Goal: Obtain resource: Obtain resource

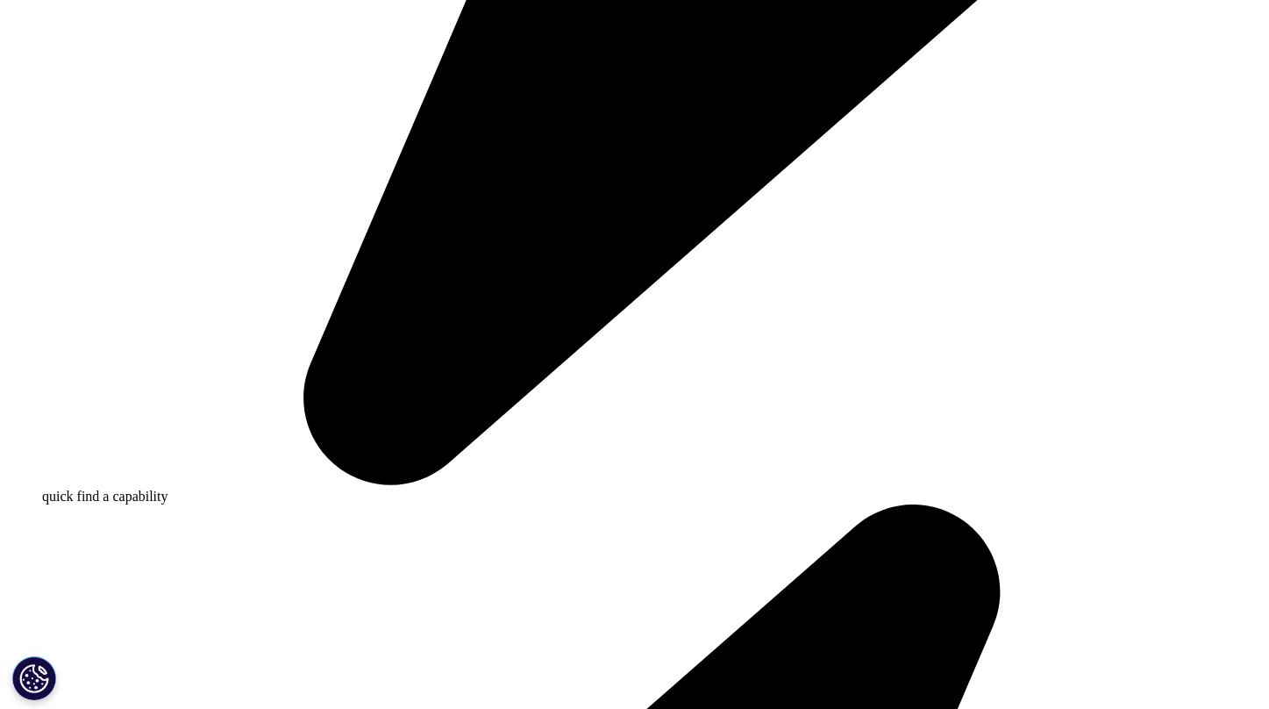
scroll to position [1271, 0]
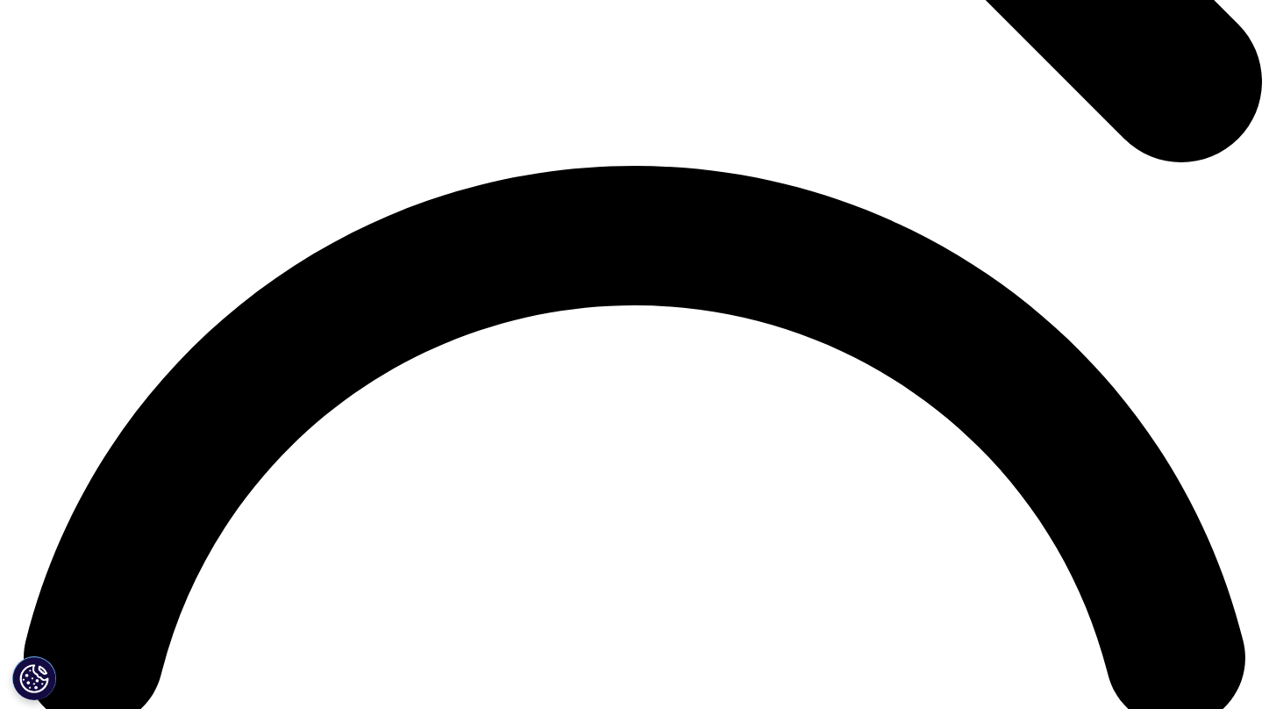
scroll to position [2382, 0]
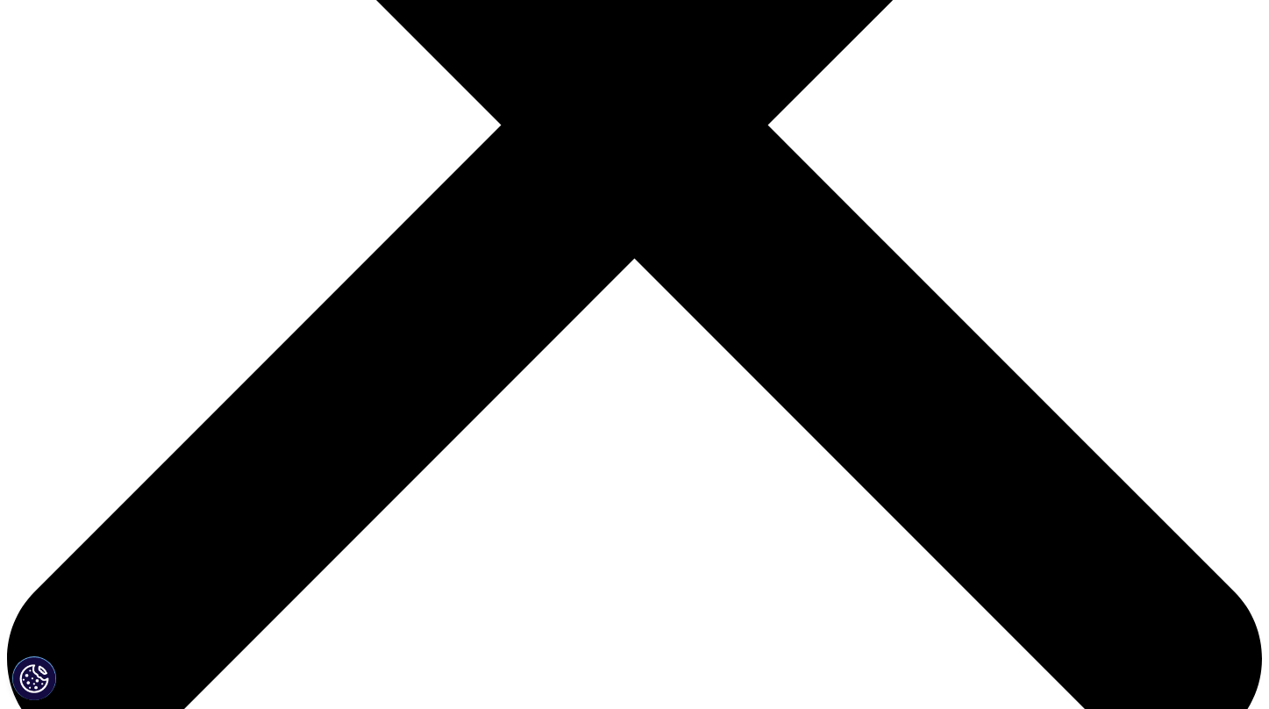
scroll to position [527, 0]
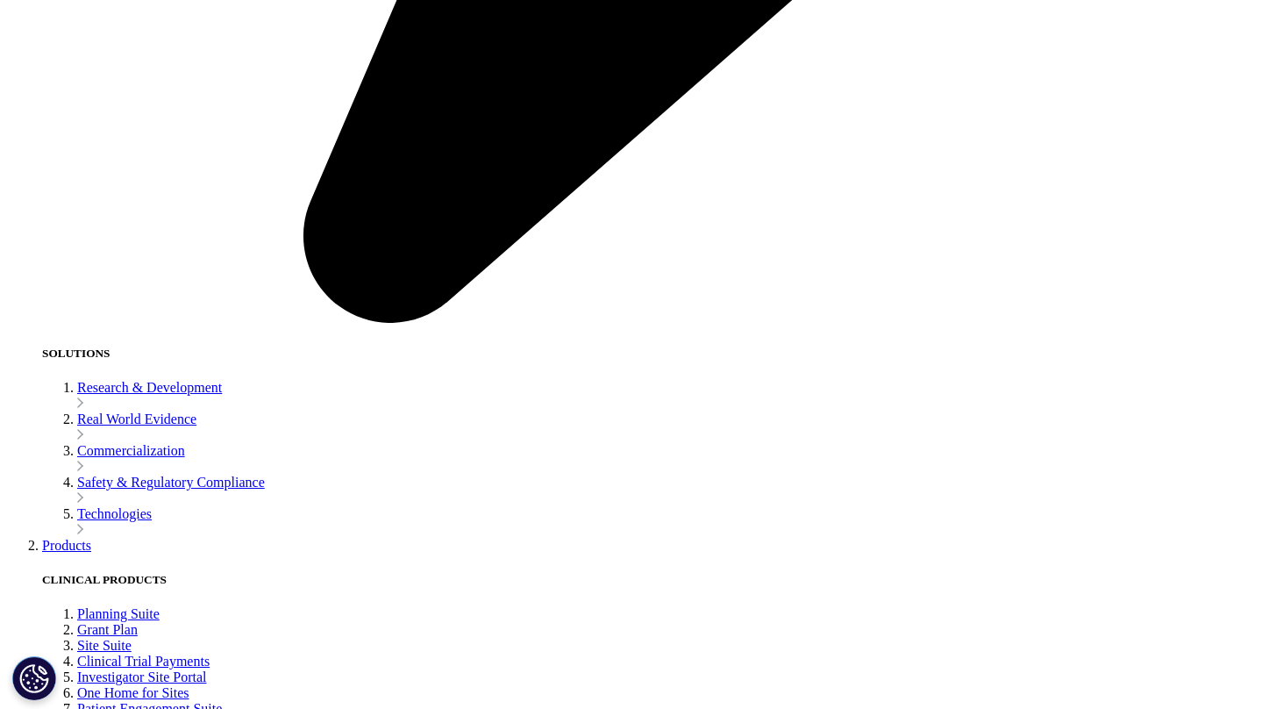
scroll to position [2920, 0]
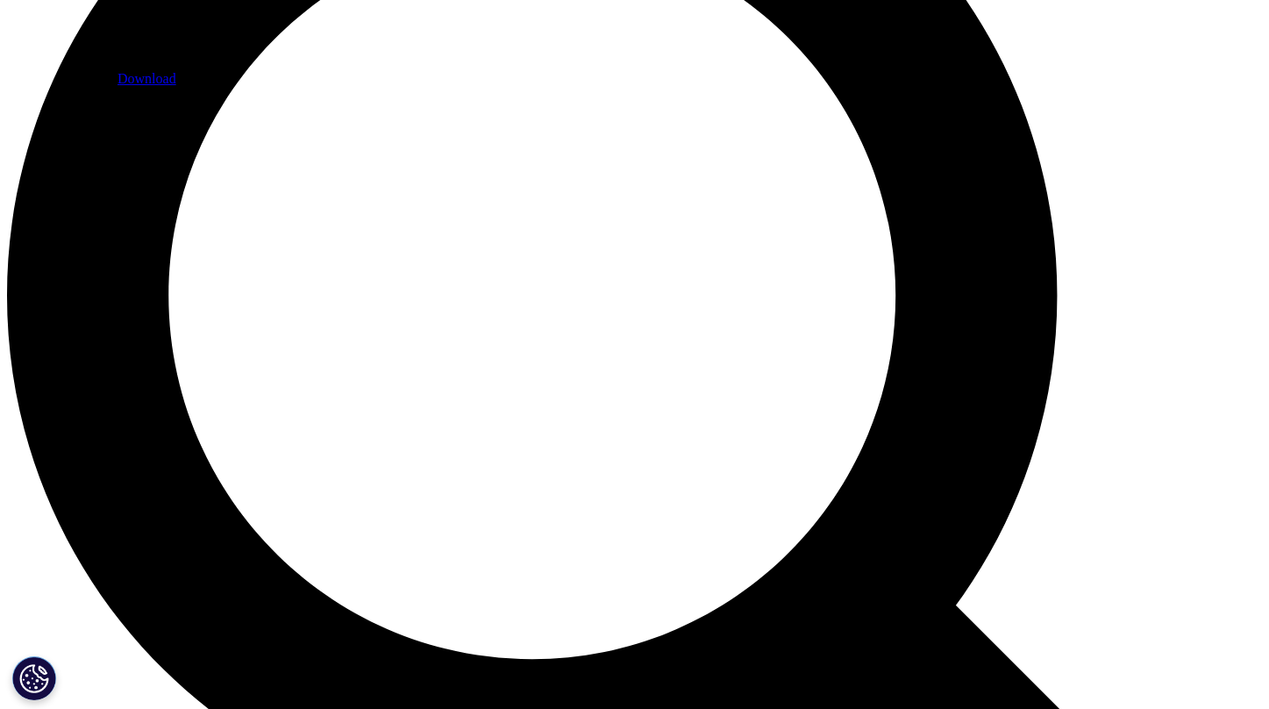
scroll to position [1522, 0]
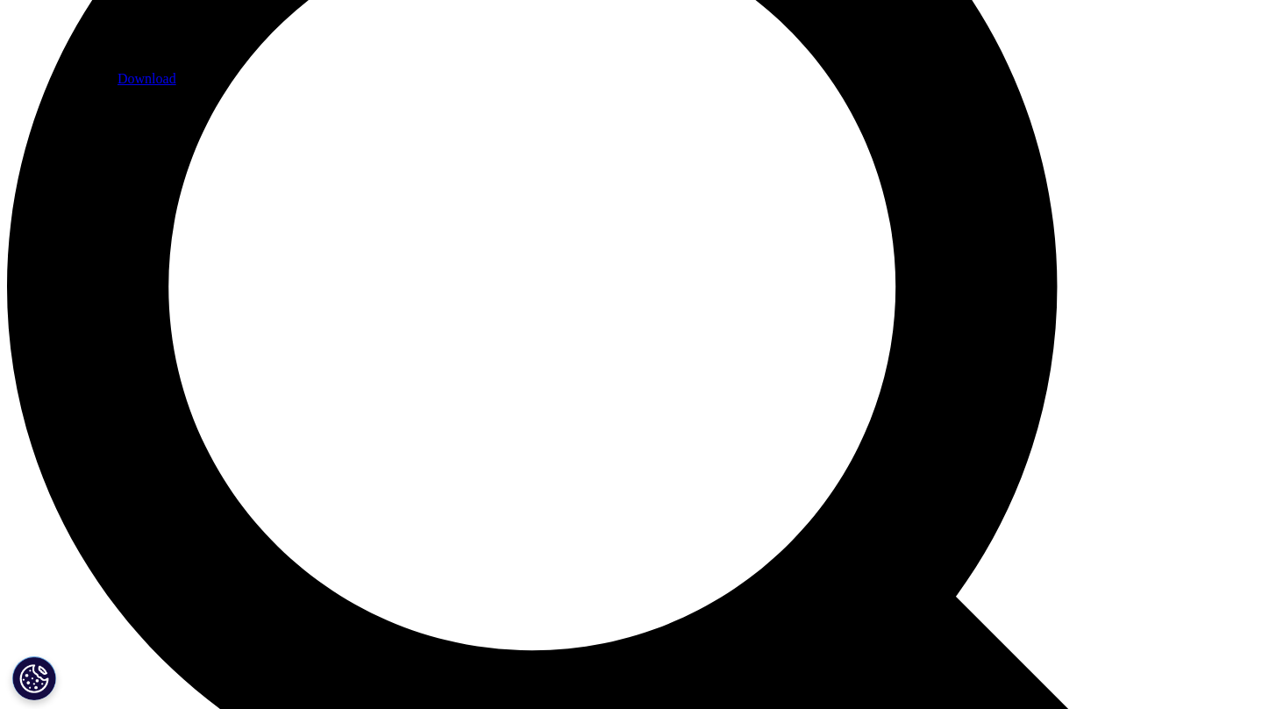
click at [176, 86] on link "Download" at bounding box center [147, 78] width 59 height 15
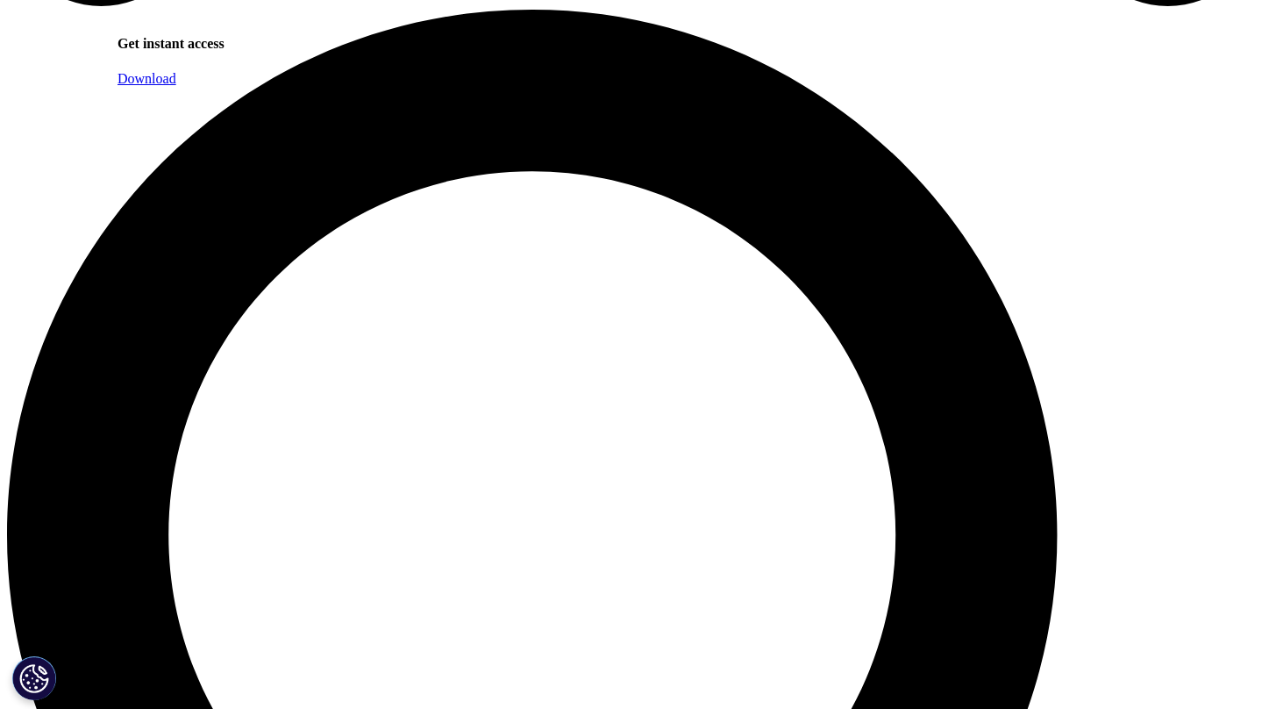
scroll to position [1275, 0]
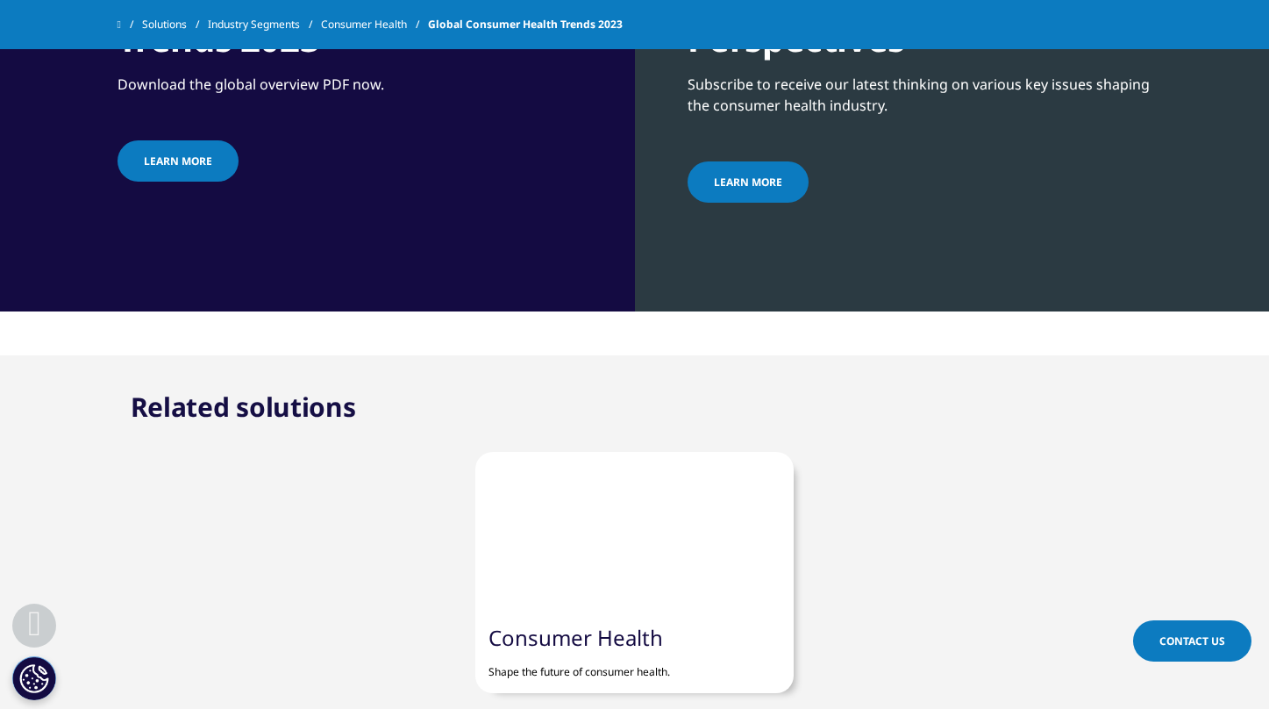
scroll to position [2920, 0]
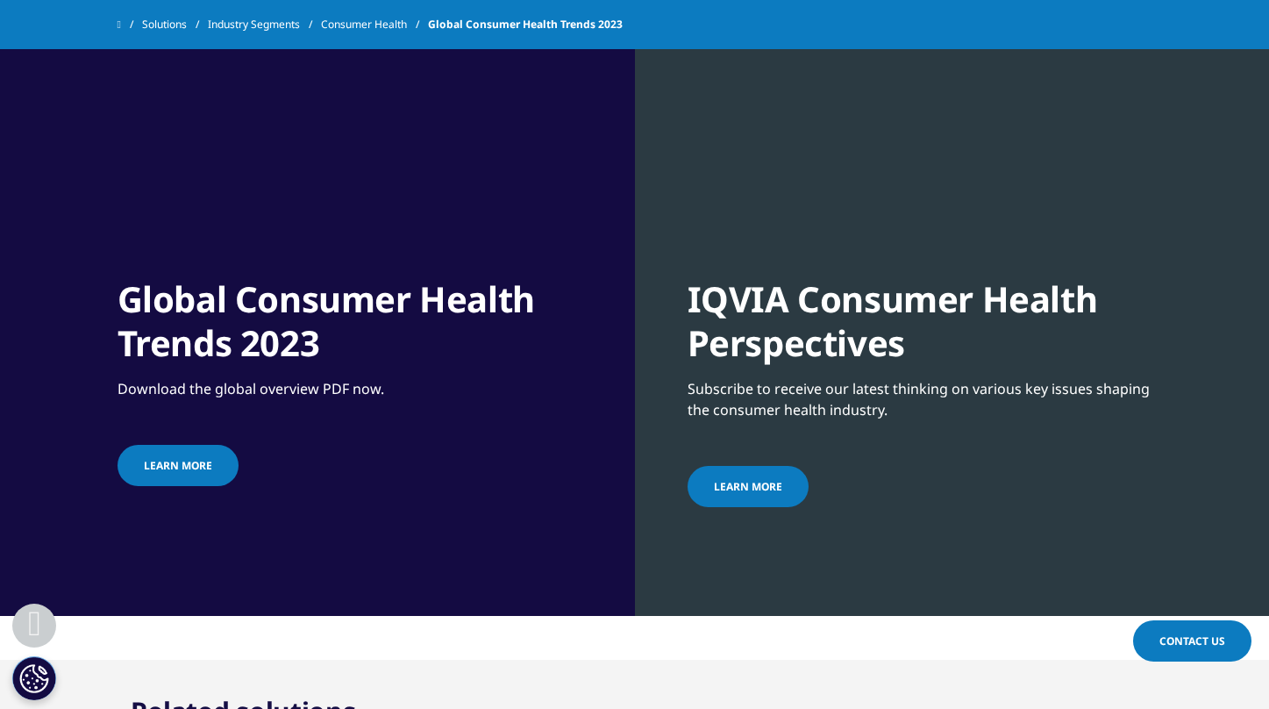
click at [749, 479] on span "learn more" at bounding box center [748, 486] width 68 height 15
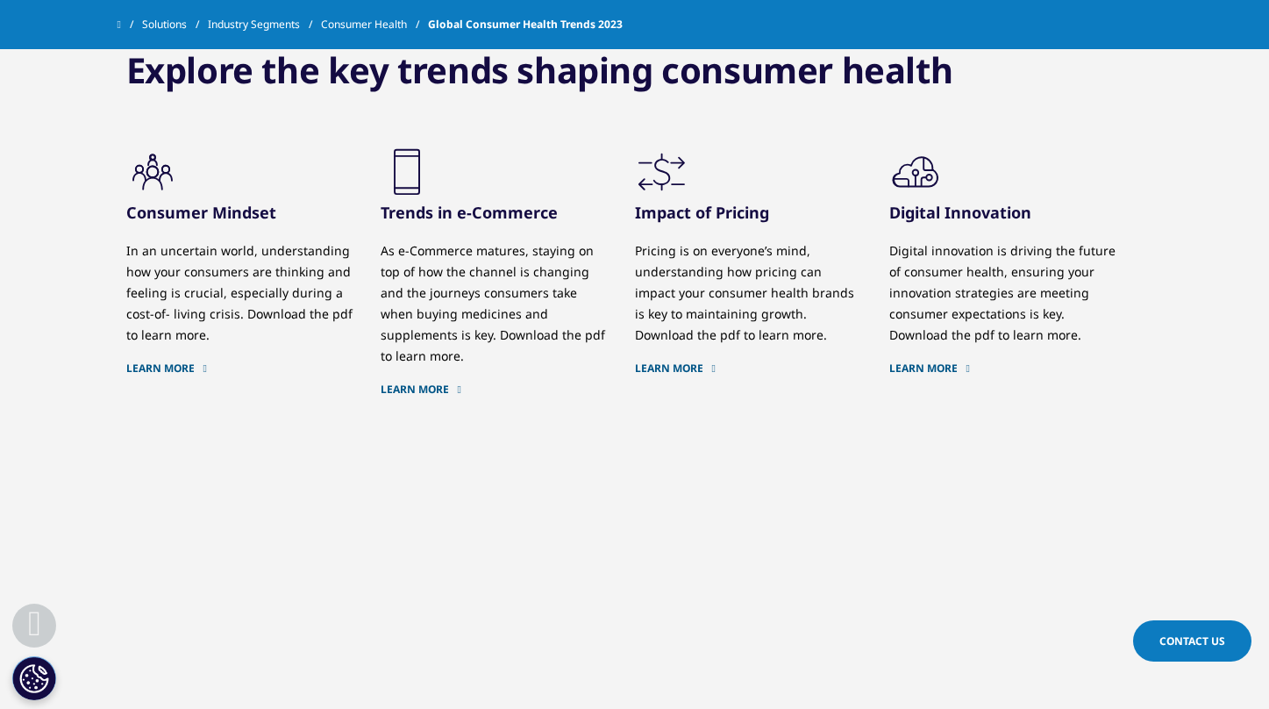
scroll to position [1832, 0]
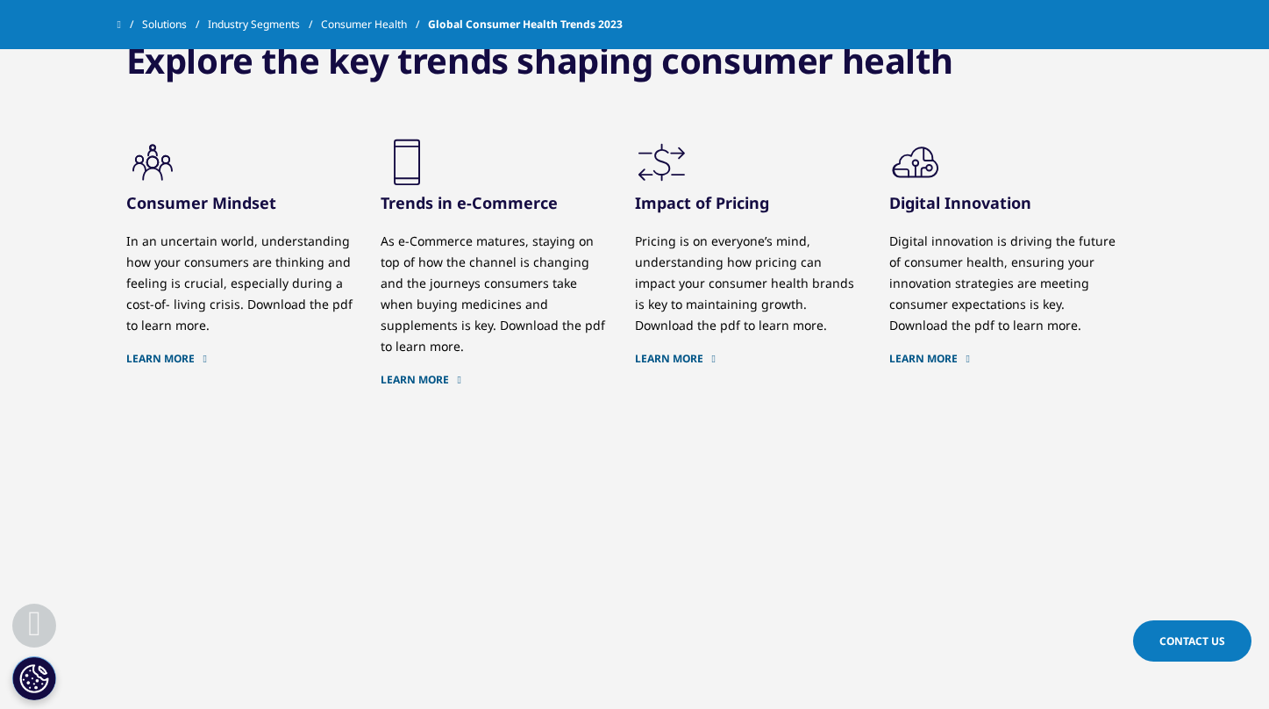
click at [169, 352] on link "Learn More" at bounding box center [240, 359] width 228 height 14
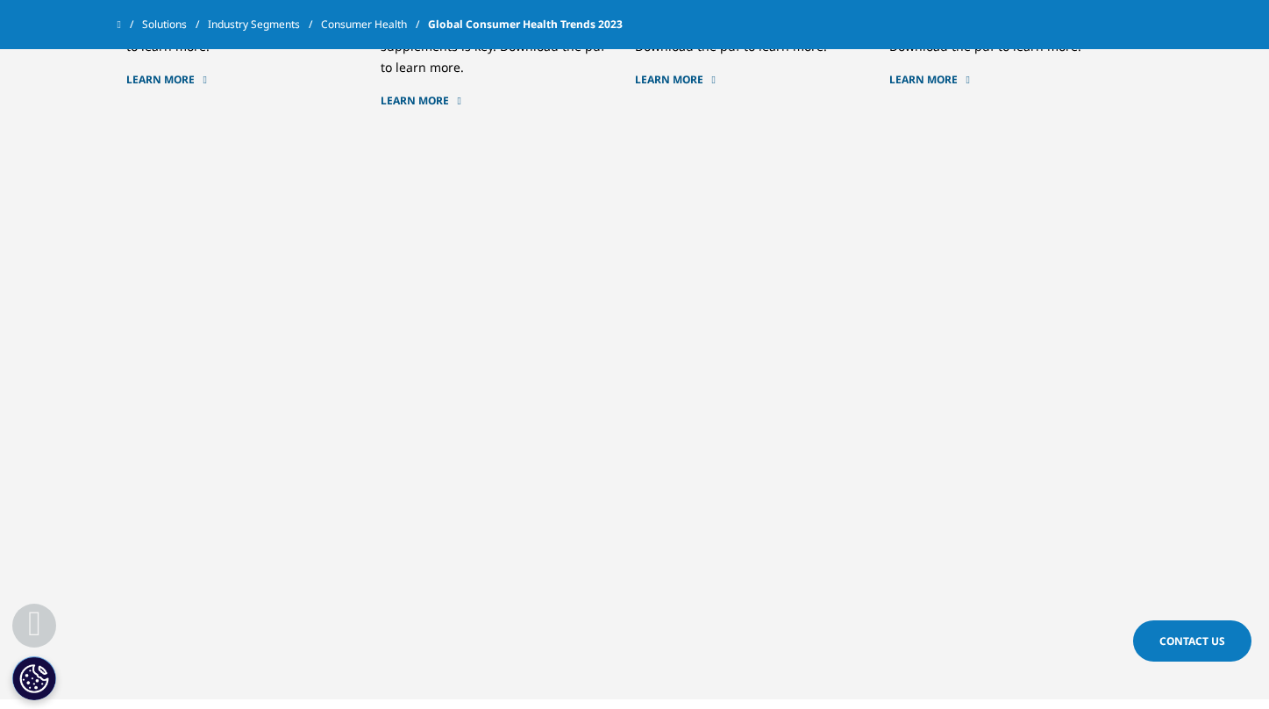
scroll to position [2097, 0]
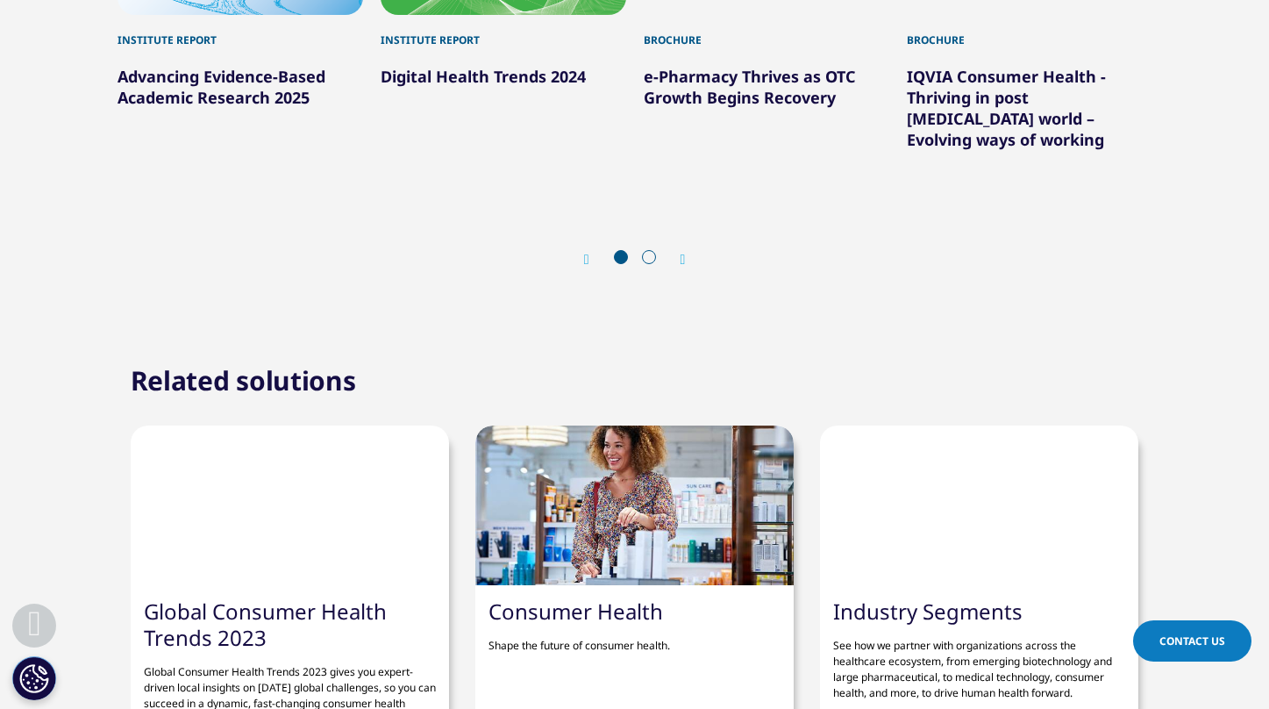
scroll to position [1486, 0]
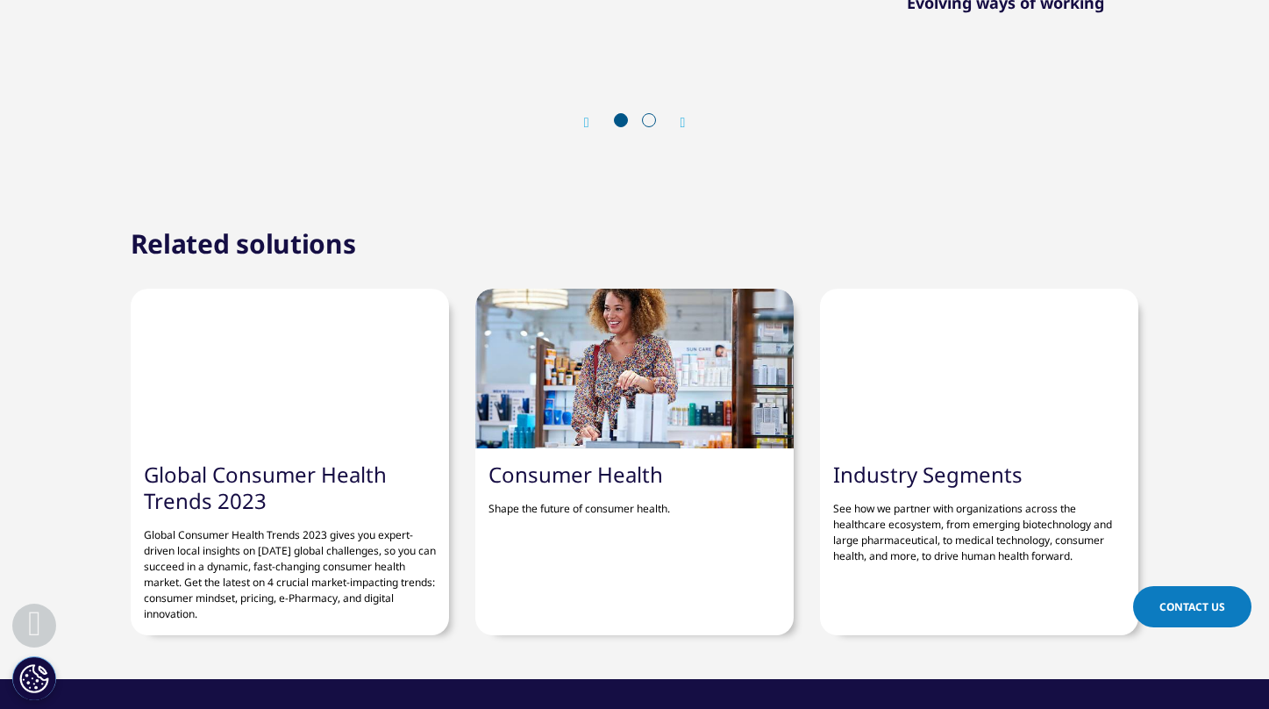
click at [614, 460] on link "Consumer Health" at bounding box center [575, 474] width 175 height 29
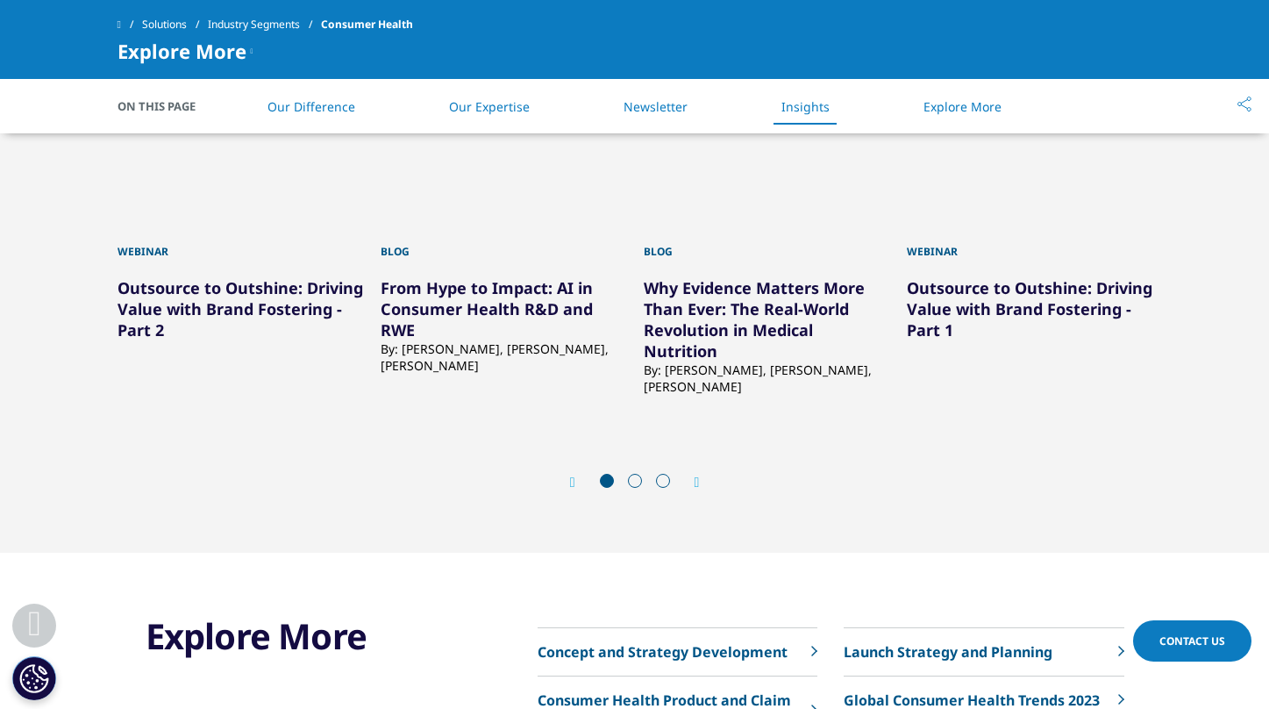
scroll to position [1928, 0]
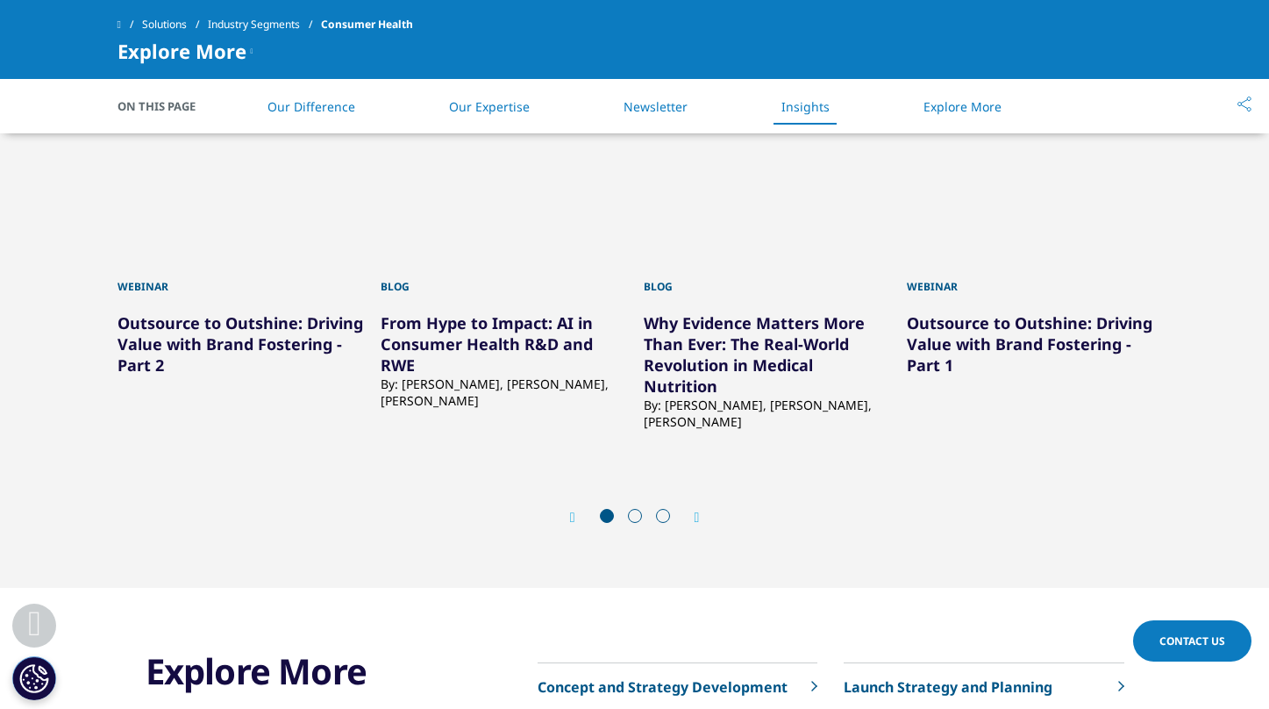
click at [700, 515] on icon "Next slide" at bounding box center [697, 517] width 5 height 14
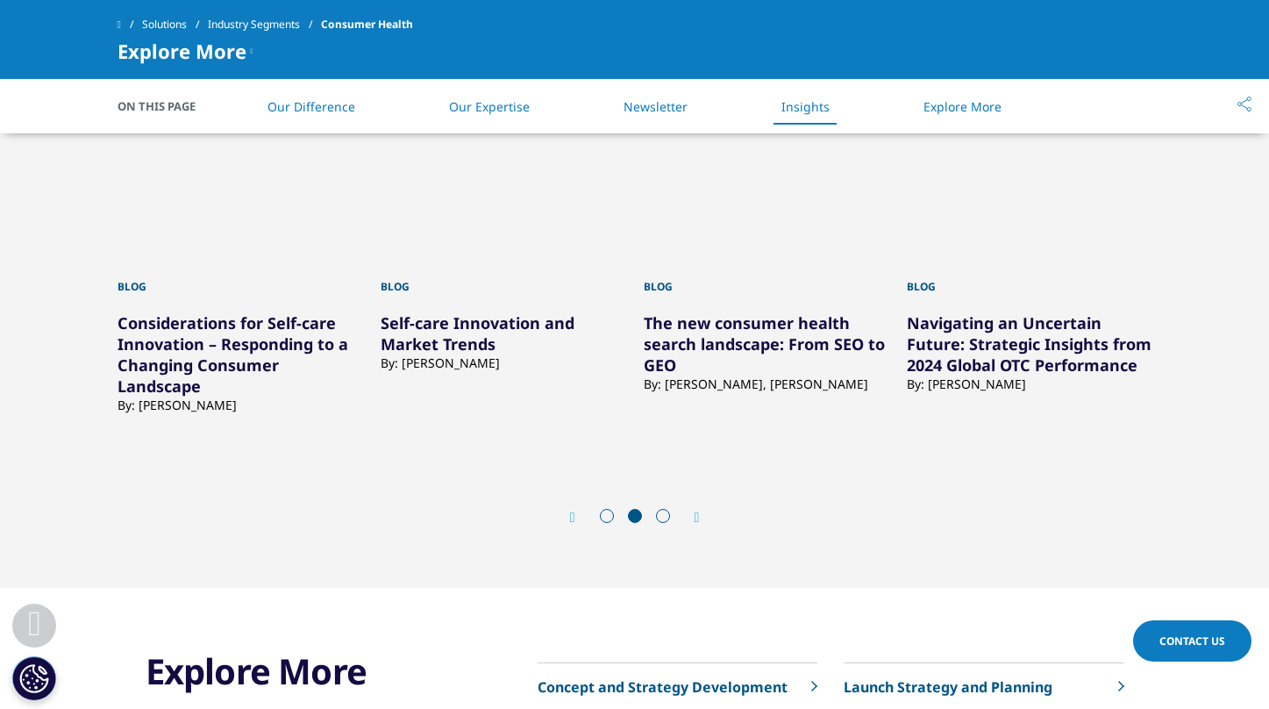
click at [700, 515] on icon "Next slide" at bounding box center [697, 517] width 5 height 14
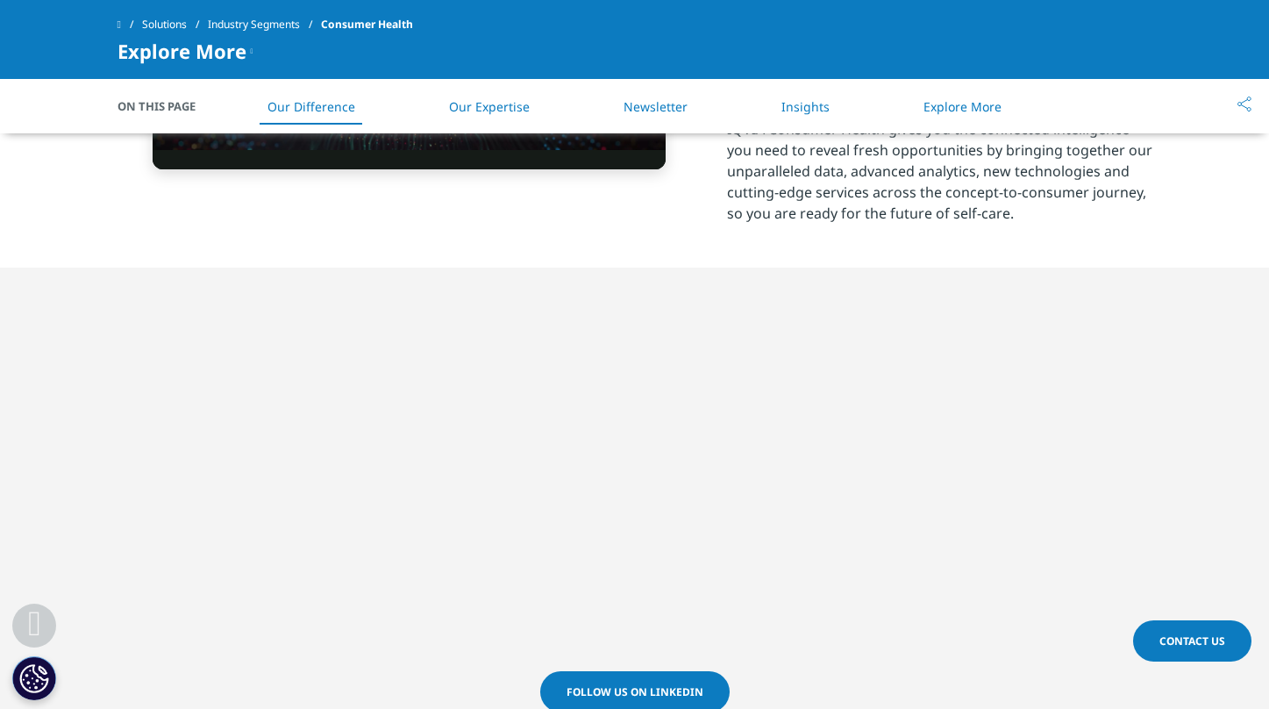
scroll to position [848, 0]
